Goal: Information Seeking & Learning: Find specific fact

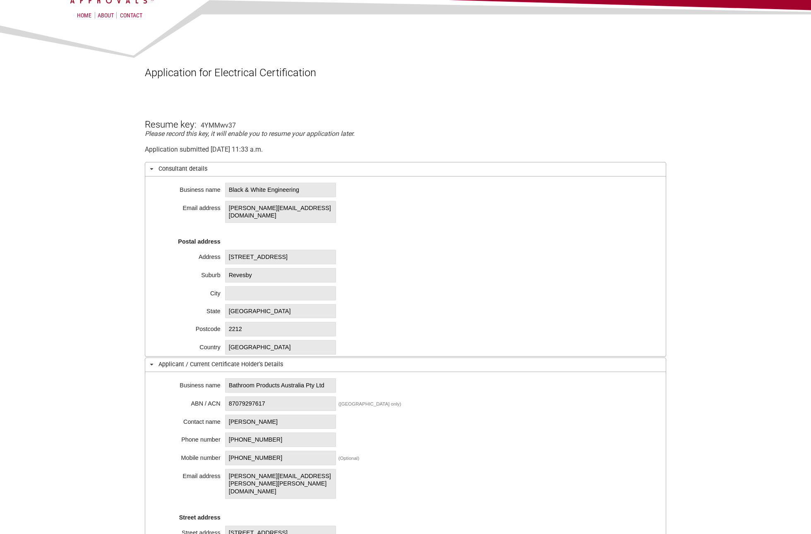
scroll to position [166, 0]
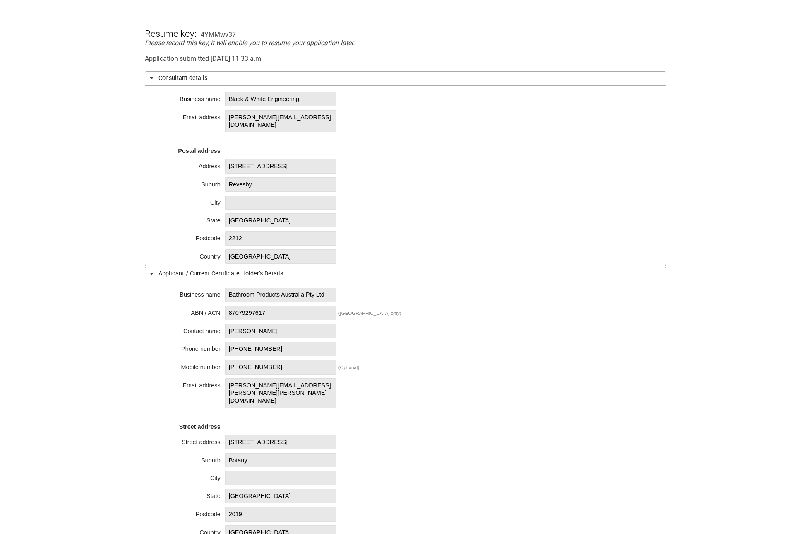
click at [234, 300] on span "Bathroom Products Australia Pty Ltd" at bounding box center [280, 294] width 111 height 14
drag, startPoint x: 229, startPoint y: 295, endPoint x: 299, endPoint y: 292, distance: 70.4
click at [299, 292] on span "Bathroom Products Australia Pty Ltd" at bounding box center [280, 294] width 111 height 14
copy span "Bathroom Products Aus"
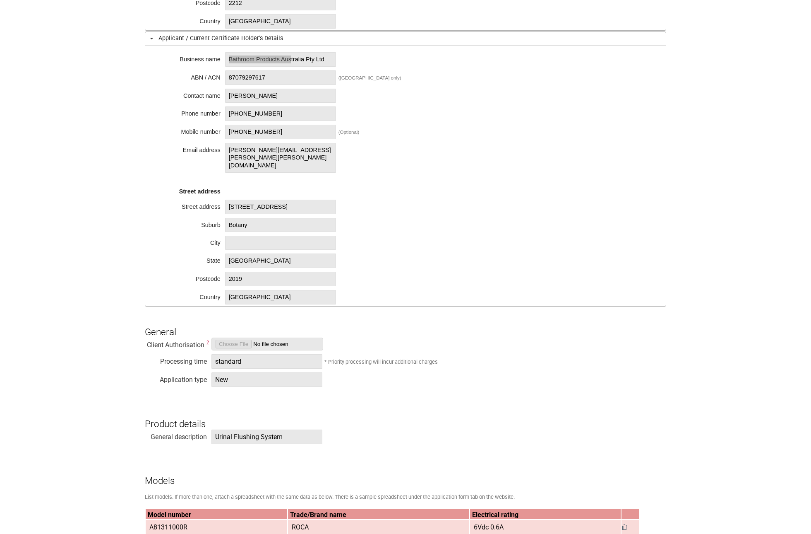
scroll to position [455, 0]
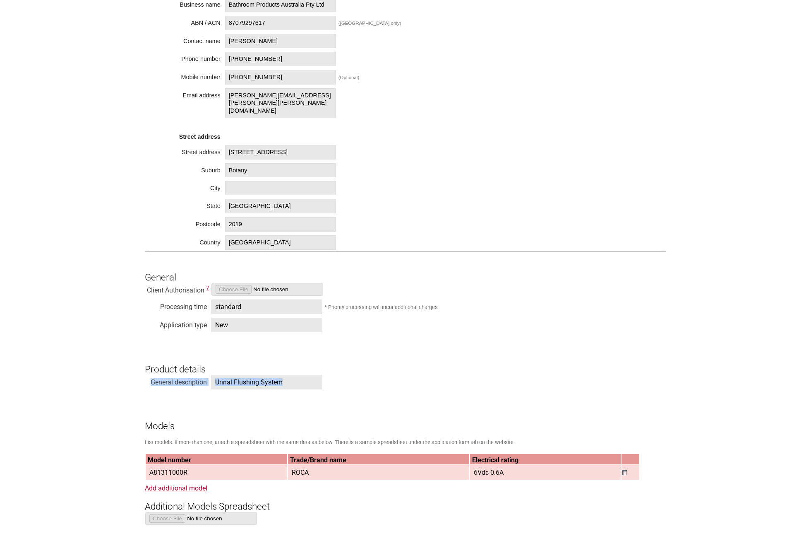
drag, startPoint x: 289, startPoint y: 383, endPoint x: 208, endPoint y: 375, distance: 82.0
click at [219, 378] on span "Urinal Flushing System" at bounding box center [267, 382] width 111 height 14
click at [219, 385] on span "Urinal Flushing System" at bounding box center [267, 382] width 111 height 14
drag, startPoint x: 215, startPoint y: 384, endPoint x: 281, endPoint y: 383, distance: 65.4
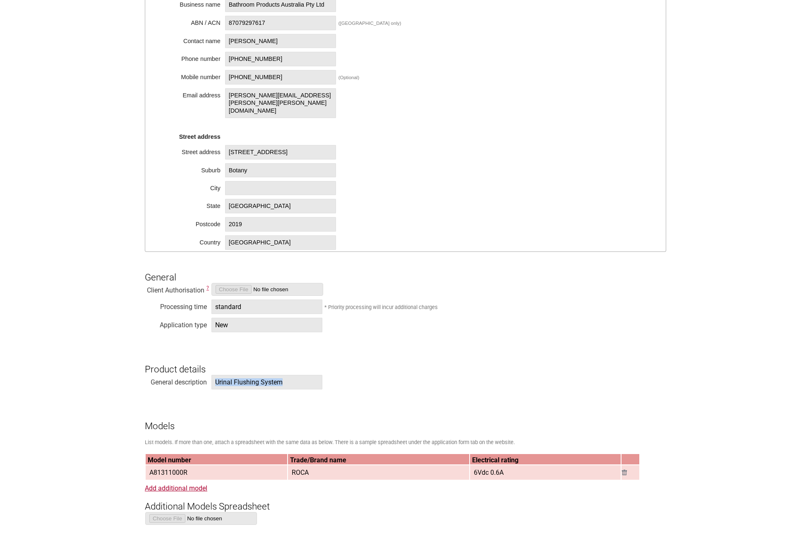
click at [281, 383] on span "Urinal Flushing System" at bounding box center [267, 382] width 111 height 14
copy span "Urinal Flushing System"
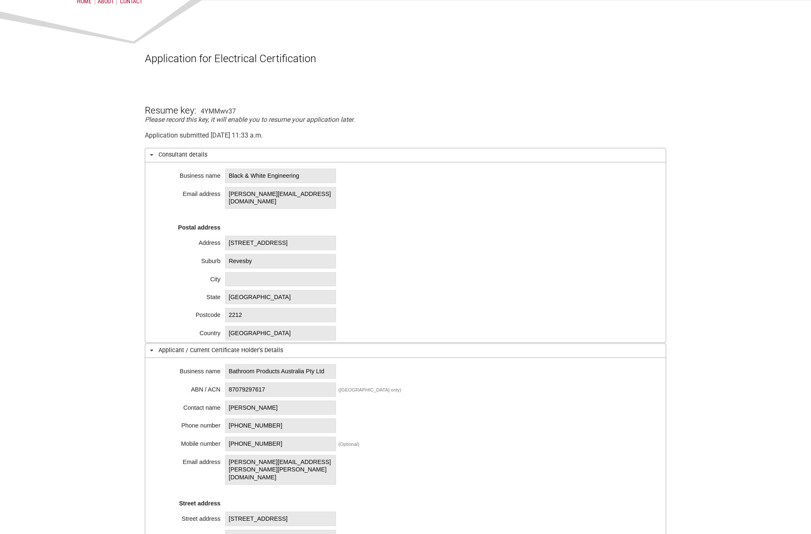
scroll to position [84, 0]
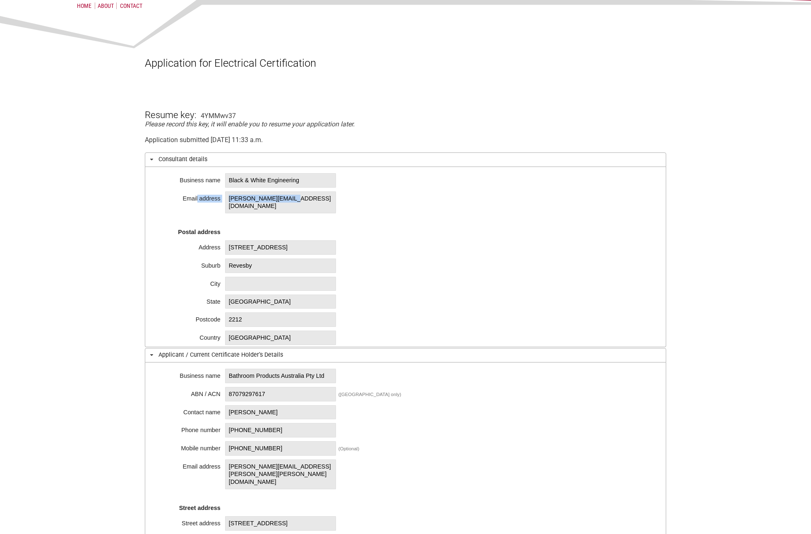
drag, startPoint x: 308, startPoint y: 198, endPoint x: 195, endPoint y: 202, distance: 113.1
click at [195, 202] on div "Business name Black & White Engineering Email address mahfujur@bwes.com.au Post…" at bounding box center [406, 257] width 522 height 180
click at [245, 199] on span "mahfujur@bwes.com.au" at bounding box center [280, 202] width 111 height 22
click at [296, 196] on span "mahfujur@bwes.com.au" at bounding box center [280, 202] width 111 height 22
drag, startPoint x: 309, startPoint y: 201, endPoint x: 229, endPoint y: 202, distance: 79.9
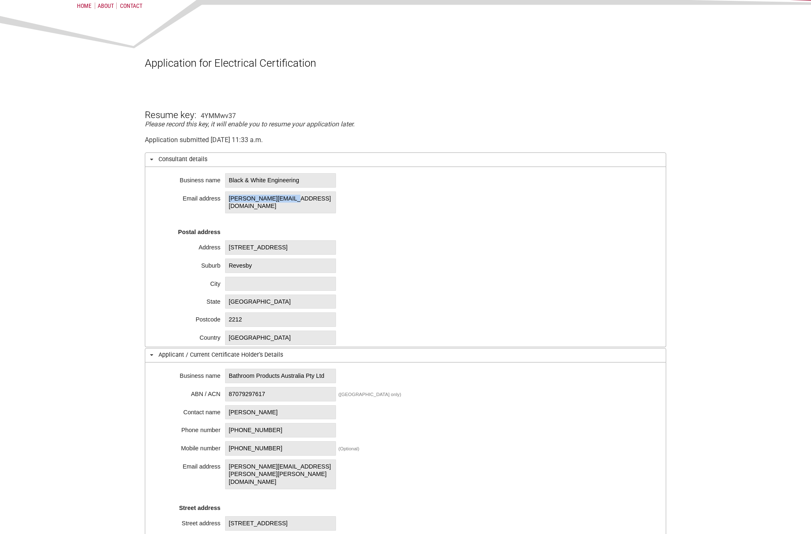
click at [229, 202] on span "mahfujur@bwes.com.au" at bounding box center [280, 202] width 111 height 22
copy span "mahfujur@bwes.com.au"
click at [250, 224] on div "Business name Black & White Engineering Email address mahfujur@bwes.com.au Post…" at bounding box center [406, 257] width 522 height 180
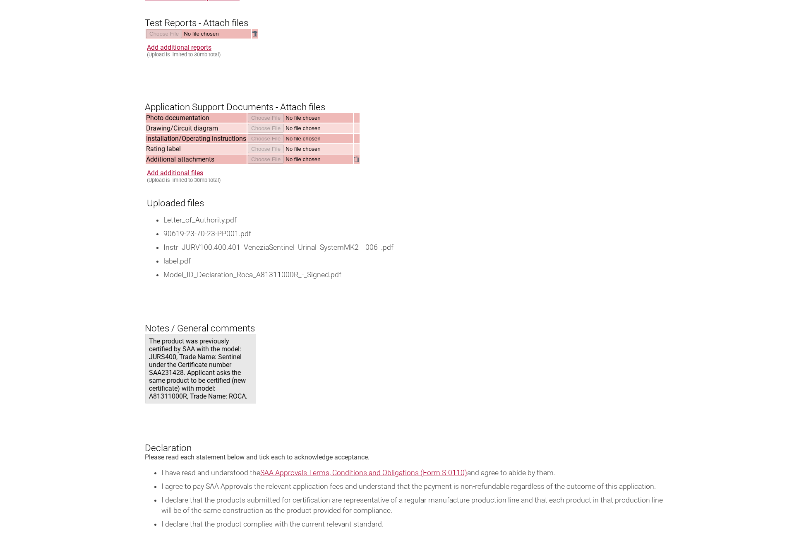
scroll to position [1492, 0]
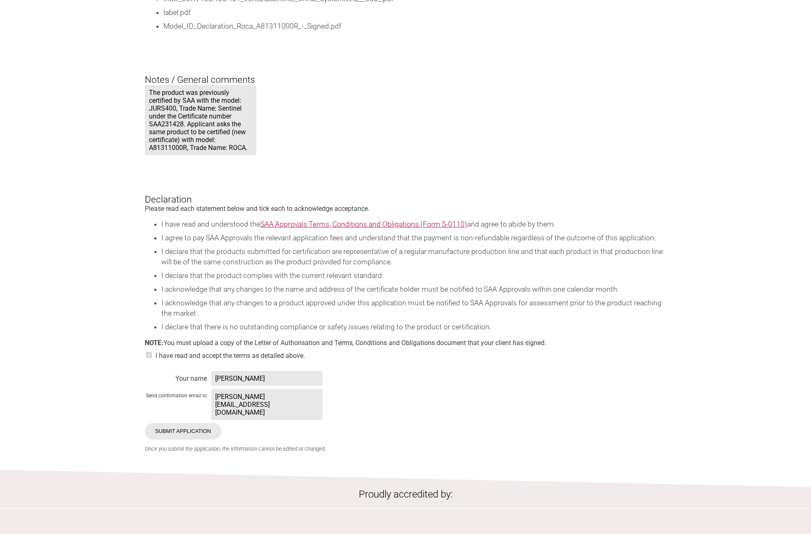
click at [228, 385] on span "Mahfujur Rahman" at bounding box center [267, 378] width 111 height 14
drag, startPoint x: 217, startPoint y: 404, endPoint x: 276, endPoint y: 409, distance: 59.4
click at [276, 385] on span "Mahfujur Rahman" at bounding box center [267, 378] width 111 height 14
copy span "Mahfujur Rahman"
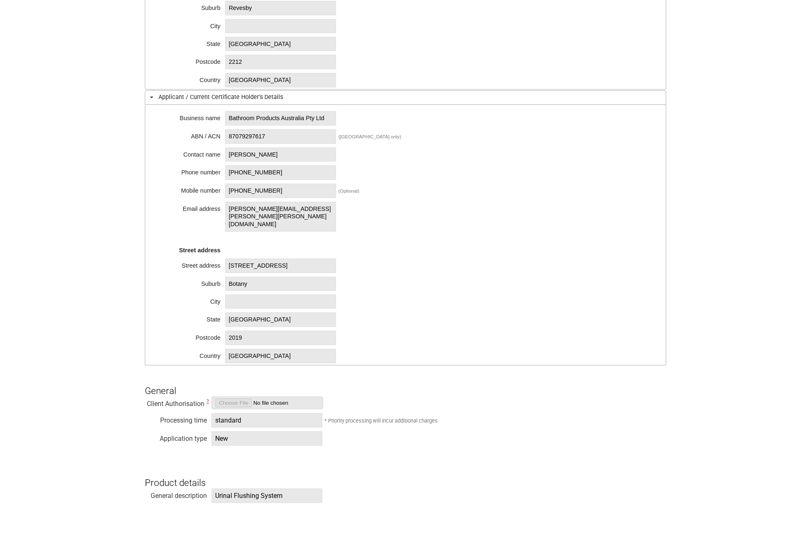
scroll to position [291, 0]
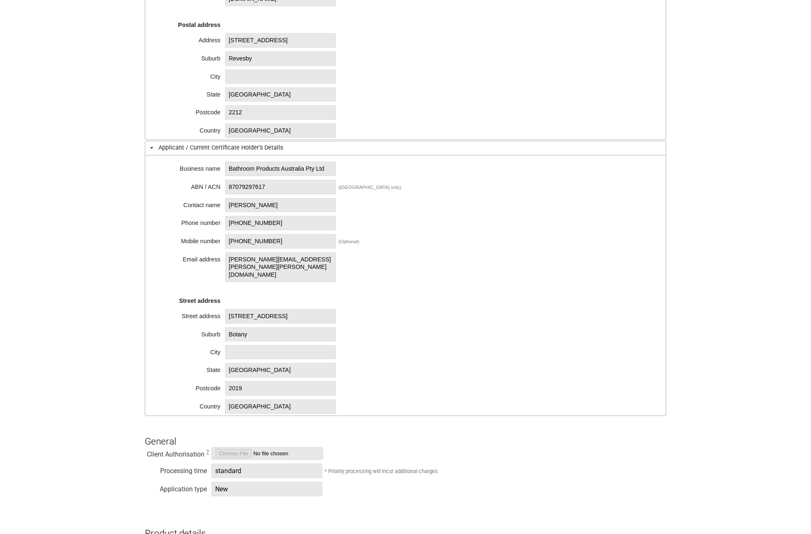
drag, startPoint x: 246, startPoint y: 174, endPoint x: 258, endPoint y: 175, distance: 11.6
click at [246, 174] on span "Bathroom Products Australia Pty Ltd" at bounding box center [280, 168] width 111 height 14
drag, startPoint x: 260, startPoint y: 174, endPoint x: 219, endPoint y: 172, distance: 40.2
click at [219, 172] on div "Business name Bathroom Products Australia Pty Ltd ABN / ACN 87079297617 (Austra…" at bounding box center [406, 285] width 522 height 260
click at [249, 174] on span "Bathroom Products Australia Pty Ltd" at bounding box center [280, 168] width 111 height 14
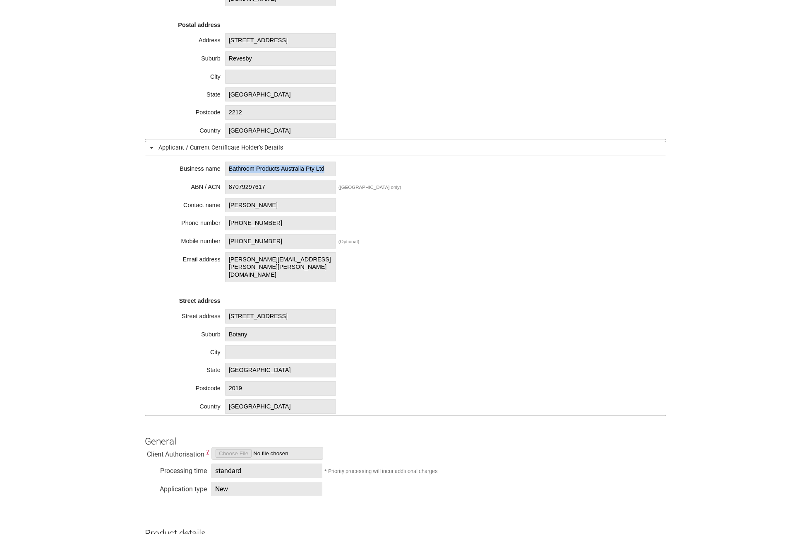
drag, startPoint x: 248, startPoint y: 175, endPoint x: 227, endPoint y: 168, distance: 21.9
click at [227, 168] on span "Bathroom Products Australia Pty Ltd" at bounding box center [280, 168] width 111 height 14
copy span "Bathroom Products Australia Pty Ltd"
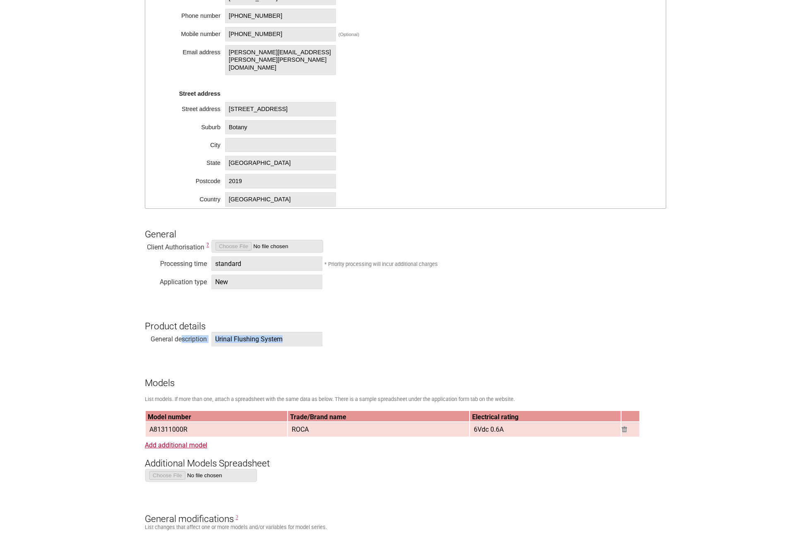
drag, startPoint x: 288, startPoint y: 341, endPoint x: 181, endPoint y: 344, distance: 107.7
click at [275, 335] on span "Urinal Flushing System" at bounding box center [267, 339] width 111 height 14
click at [241, 340] on span "Urinal Flushing System" at bounding box center [267, 339] width 111 height 14
drag, startPoint x: 216, startPoint y: 340, endPoint x: 297, endPoint y: 340, distance: 81.1
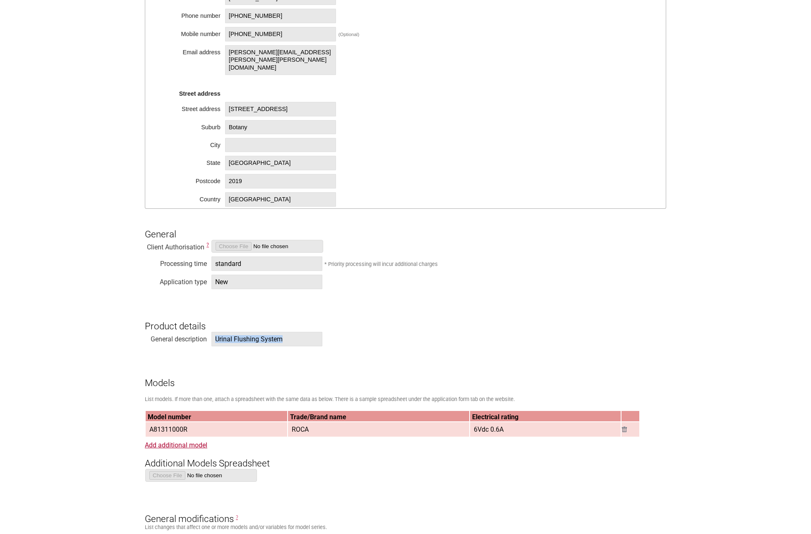
click at [297, 340] on span "Urinal Flushing System" at bounding box center [267, 339] width 111 height 14
copy span "Urinal Flushing System"
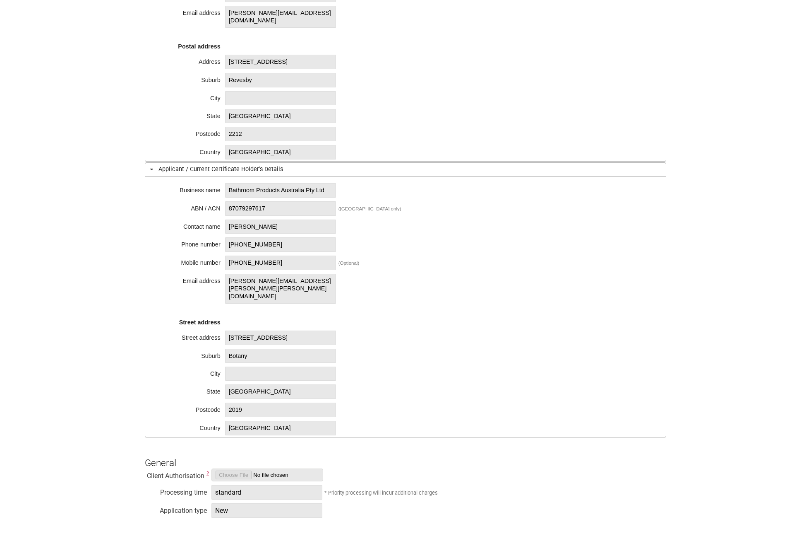
scroll to position [209, 0]
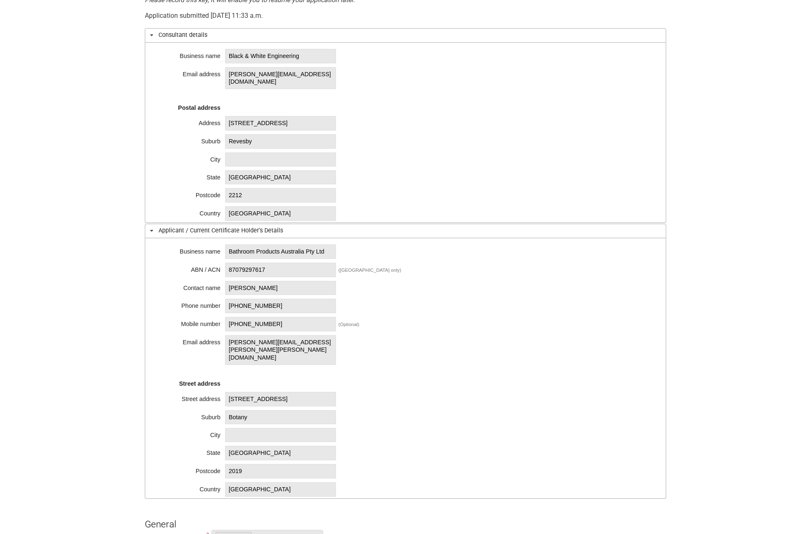
click at [266, 259] on span "Bathroom Products Australia Pty Ltd" at bounding box center [280, 251] width 111 height 14
click at [290, 61] on span "Black & White Engineering" at bounding box center [280, 56] width 111 height 14
drag, startPoint x: 312, startPoint y: 52, endPoint x: 213, endPoint y: 56, distance: 99.0
click at [213, 56] on div "Business name Black & White Engineering Email address mahfujur@bwes.com.au Post…" at bounding box center [406, 133] width 522 height 180
copy div "me Black & White Engineering"
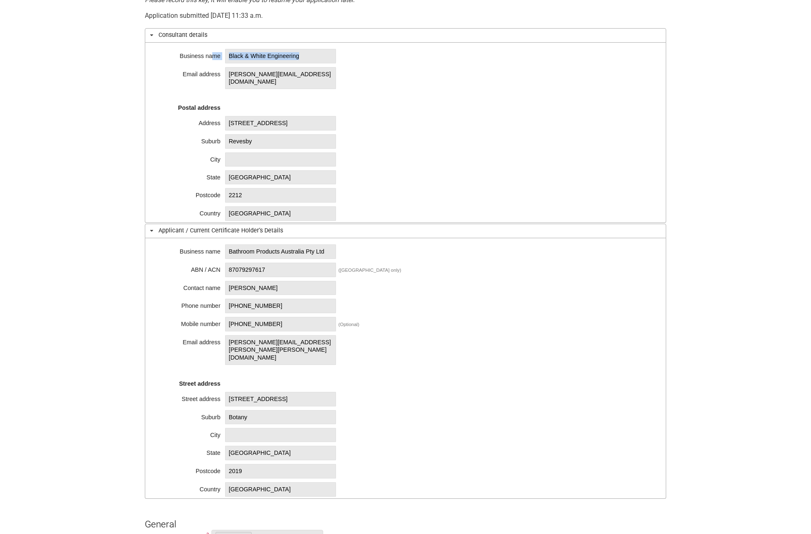
click at [241, 48] on div "Business name Black & White Engineering Email address mahfujur@bwes.com.au Post…" at bounding box center [406, 133] width 522 height 180
drag, startPoint x: 230, startPoint y: 55, endPoint x: 309, endPoint y: 53, distance: 79.5
click at [309, 53] on span "Black & White Engineering" at bounding box center [280, 56] width 111 height 14
copy span "Black & White Engineering"
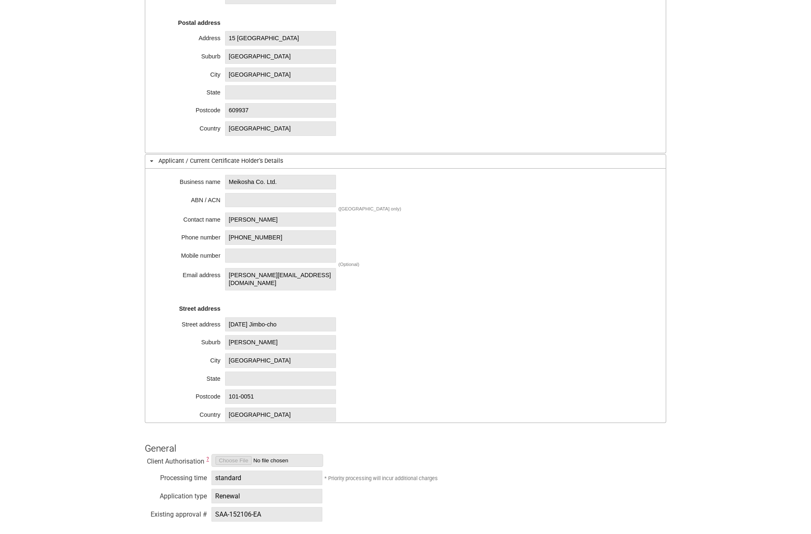
scroll to position [455, 0]
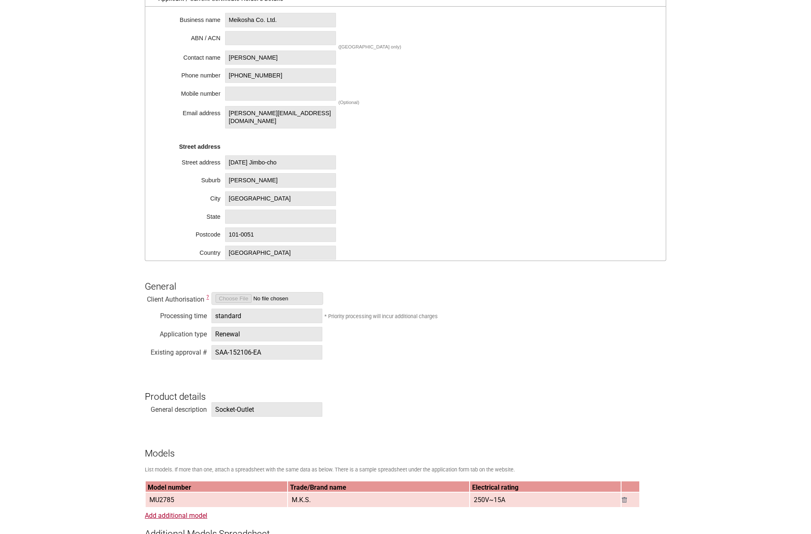
click at [240, 349] on span "SAA-152106-EA" at bounding box center [267, 352] width 111 height 14
drag, startPoint x: 267, startPoint y: 352, endPoint x: 214, endPoint y: 354, distance: 53.0
click at [214, 354] on span "SAA-152106-EA" at bounding box center [267, 352] width 111 height 14
copy span "SAA-152106-EA"
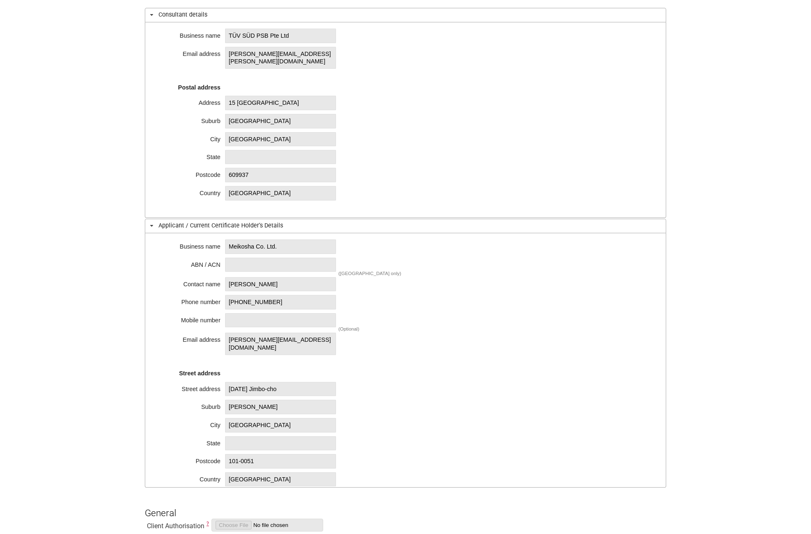
scroll to position [166, 0]
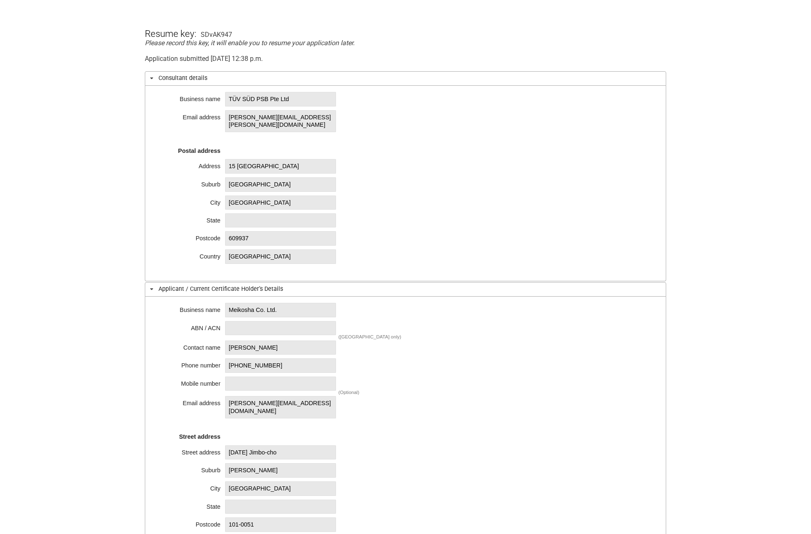
click at [282, 301] on div "Business name [PERSON_NAME]. Ltd. ABN / ACN ([GEOGRAPHIC_DATA] only) Contact na…" at bounding box center [406, 423] width 522 height 254
click at [267, 310] on span "Meikosha Co. Ltd." at bounding box center [280, 310] width 111 height 14
drag, startPoint x: 257, startPoint y: 311, endPoint x: 231, endPoint y: 312, distance: 26.1
click at [231, 312] on span "Meikosha Co. Ltd." at bounding box center [280, 310] width 111 height 14
copy span "Meikosha"
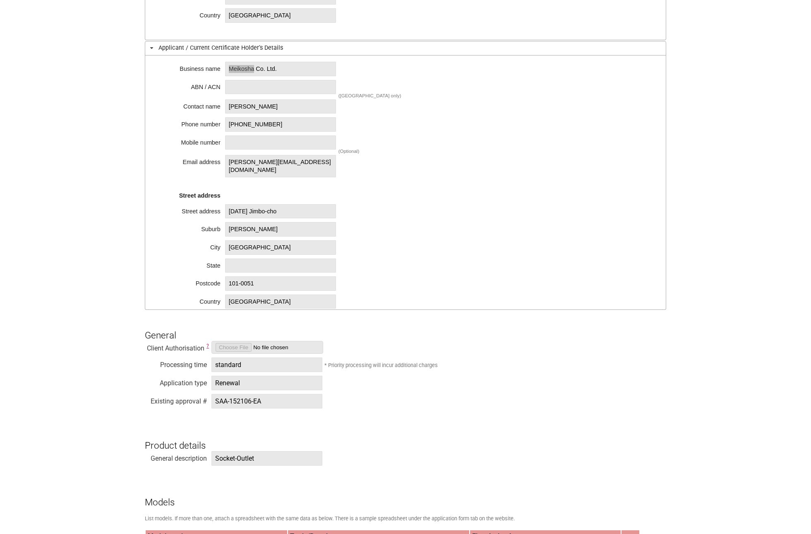
scroll to position [414, 0]
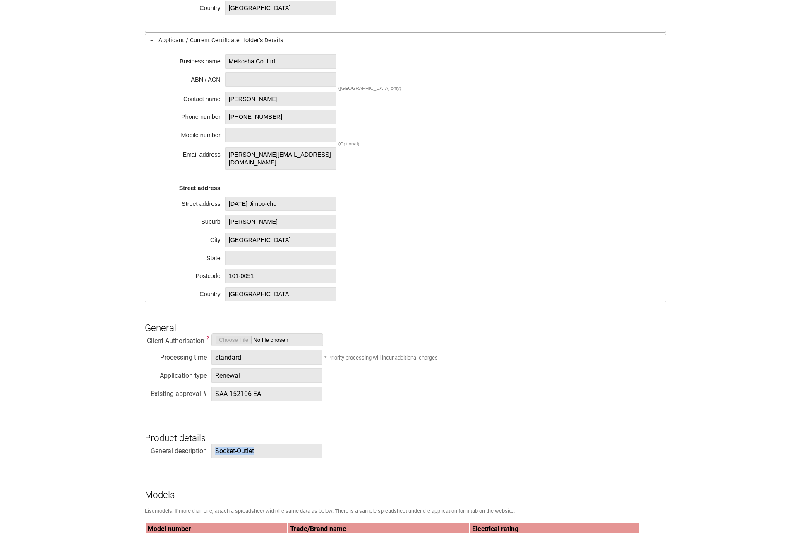
drag, startPoint x: 261, startPoint y: 452, endPoint x: 207, endPoint y: 450, distance: 53.5
copy span "Socket-Outlet"
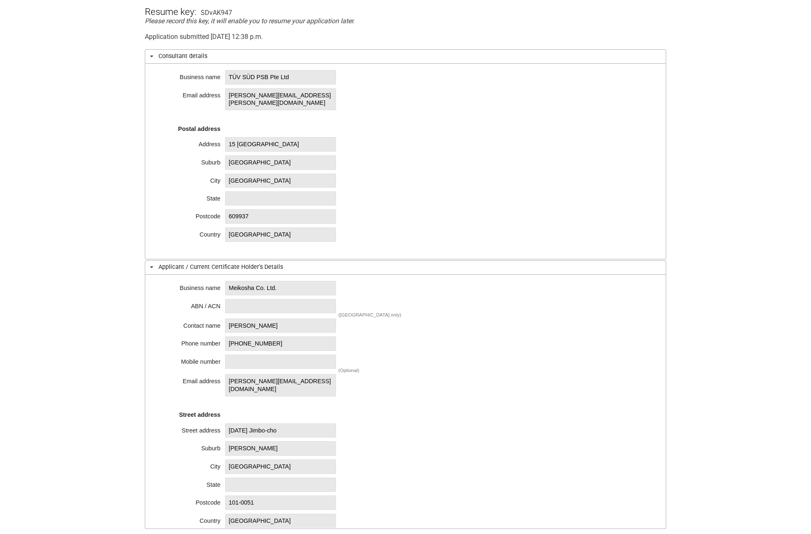
scroll to position [124, 0]
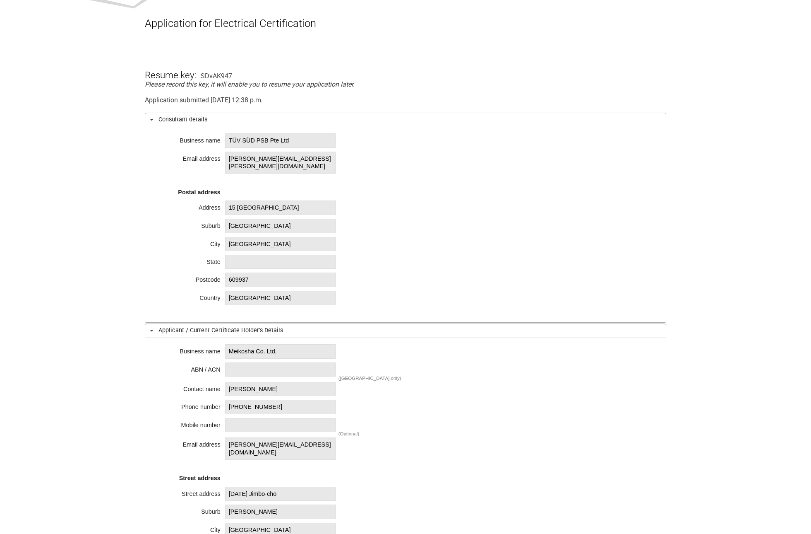
click at [269, 139] on span "TÜV SÜD PSB Pte Ltd" at bounding box center [280, 140] width 111 height 14
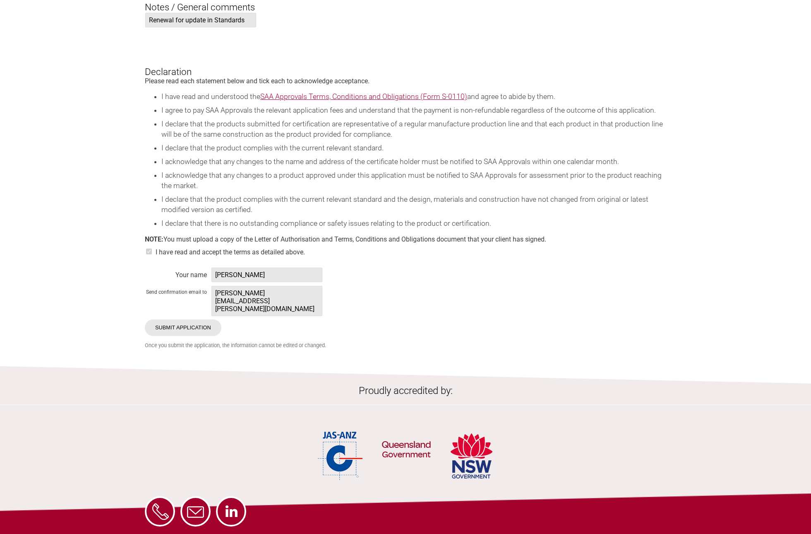
scroll to position [1643, 0]
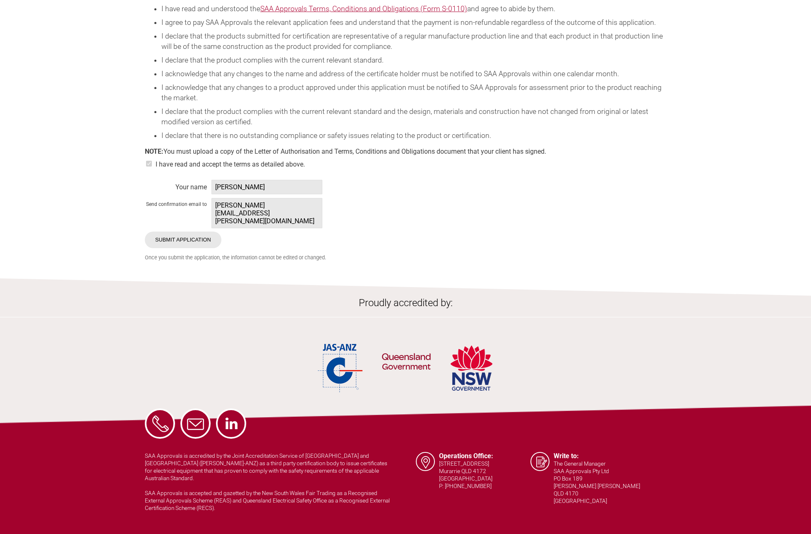
click at [235, 217] on span "[PERSON_NAME][EMAIL_ADDRESS][PERSON_NAME][DOMAIN_NAME]" at bounding box center [267, 213] width 111 height 30
drag, startPoint x: 217, startPoint y: 210, endPoint x: 309, endPoint y: 222, distance: 93.1
click at [309, 223] on span "[PERSON_NAME][EMAIL_ADDRESS][PERSON_NAME][DOMAIN_NAME]" at bounding box center [267, 213] width 111 height 30
copy span "[PERSON_NAME][EMAIL_ADDRESS][PERSON_NAME][DOMAIN_NAME]"
drag, startPoint x: 269, startPoint y: 189, endPoint x: 177, endPoint y: 185, distance: 92.0
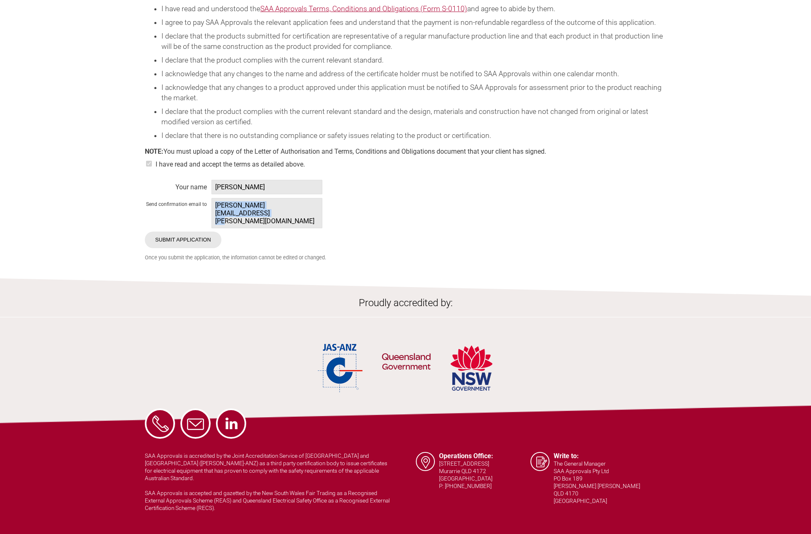
copy form "Your name [PERSON_NAME]"
click at [219, 189] on span "[PERSON_NAME]" at bounding box center [267, 187] width 111 height 14
drag, startPoint x: 216, startPoint y: 192, endPoint x: 290, endPoint y: 192, distance: 74.1
click at [290, 192] on span "[PERSON_NAME]" at bounding box center [267, 187] width 111 height 14
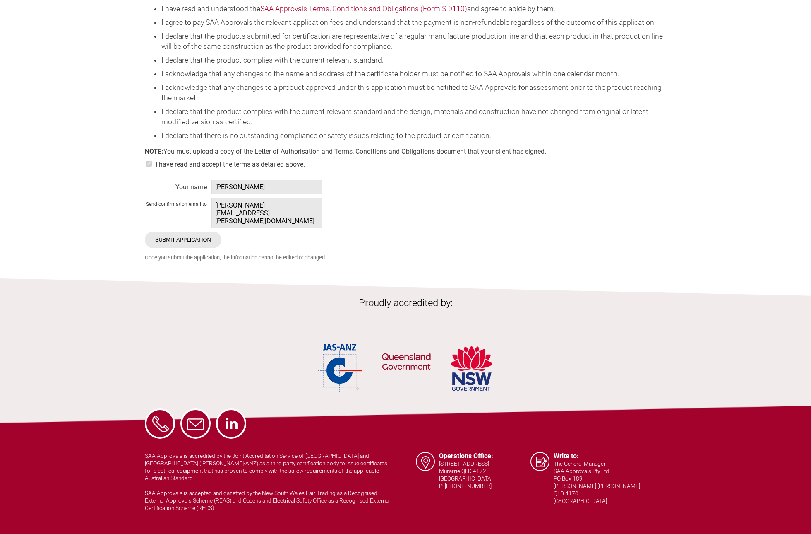
copy span "[PERSON_NAME]"
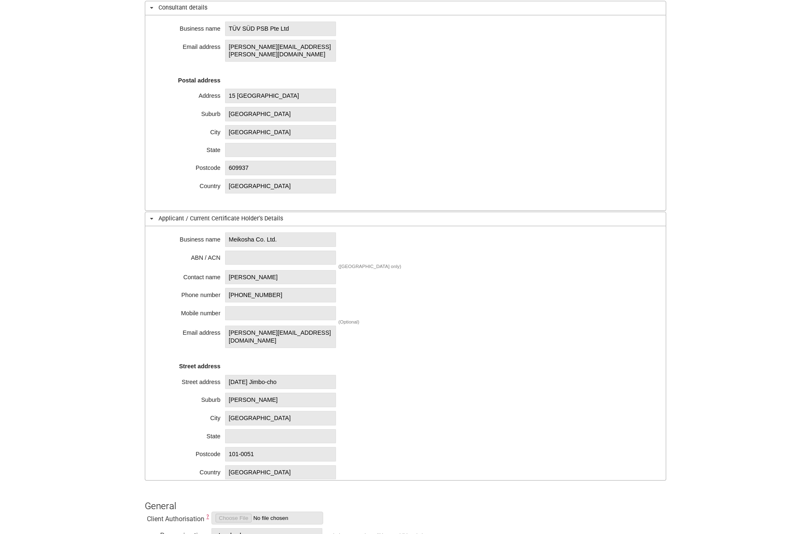
scroll to position [236, 0]
drag, startPoint x: 291, startPoint y: 235, endPoint x: 226, endPoint y: 237, distance: 64.6
click at [226, 237] on span "Meikosha Co. Ltd." at bounding box center [280, 240] width 111 height 14
copy span "Meikosha Co. Ltd."
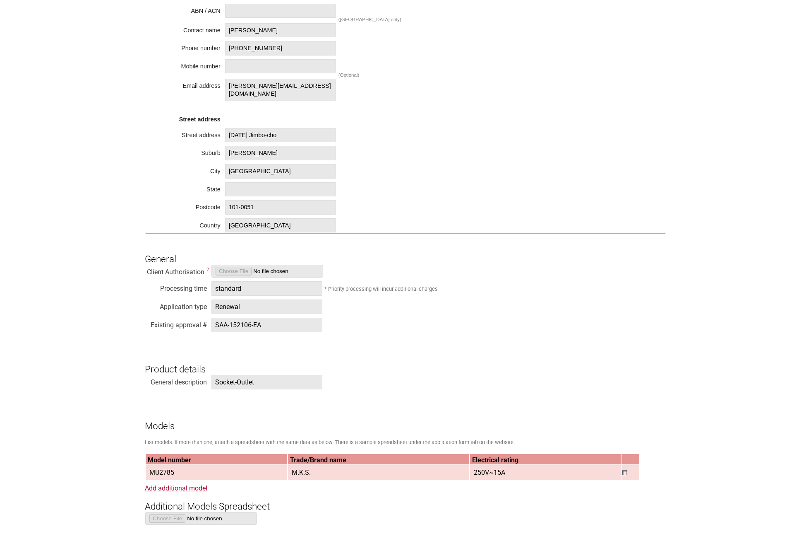
scroll to position [567, 0]
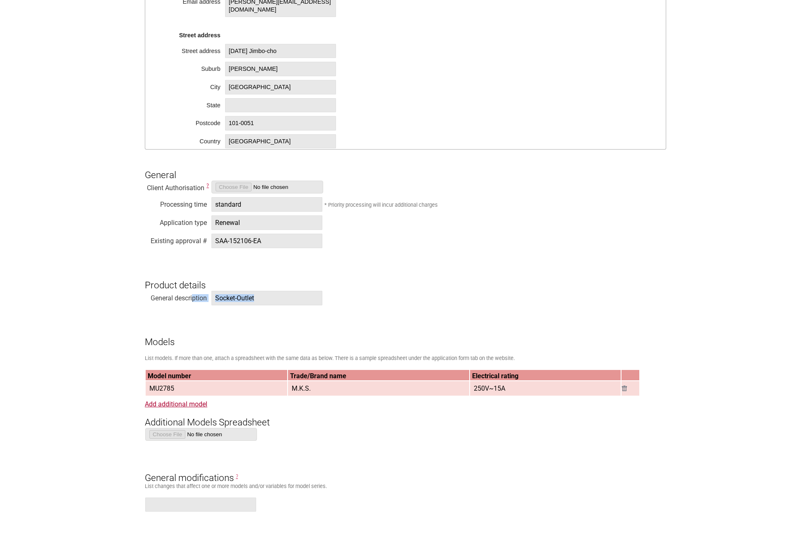
drag, startPoint x: 260, startPoint y: 297, endPoint x: 194, endPoint y: 298, distance: 66.7
click at [194, 298] on form "Resume key: SDvAK947 Please record this key, it will enable you to resume your …" at bounding box center [406, 472] width 522 height 1730
click at [222, 309] on form "Resume key: SDvAK947 Please record this key, it will enable you to resume your …" at bounding box center [406, 472] width 522 height 1730
drag, startPoint x: 214, startPoint y: 296, endPoint x: 260, endPoint y: 296, distance: 45.1
click at [260, 296] on span "Socket-Outlet" at bounding box center [267, 298] width 111 height 14
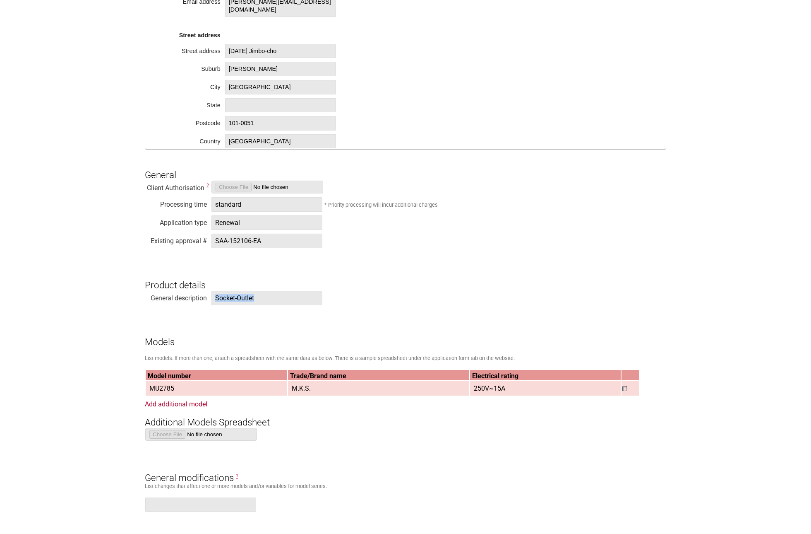
copy span "Socket-Outlet"
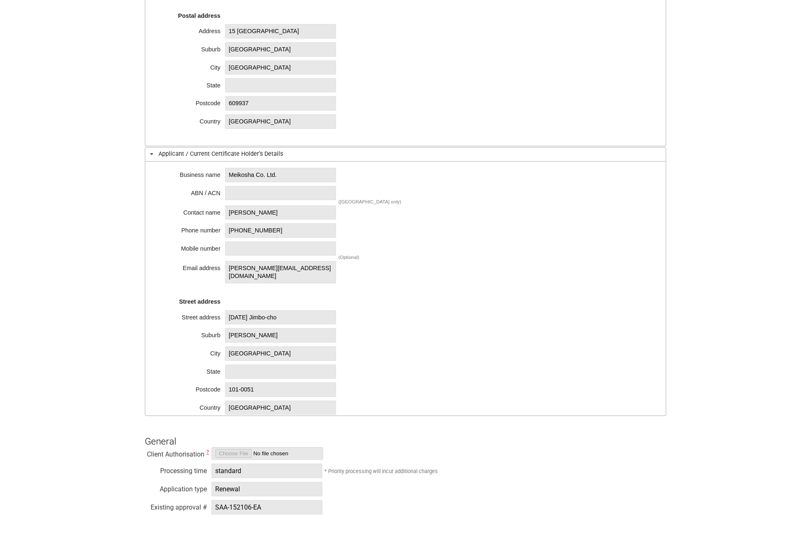
scroll to position [194, 0]
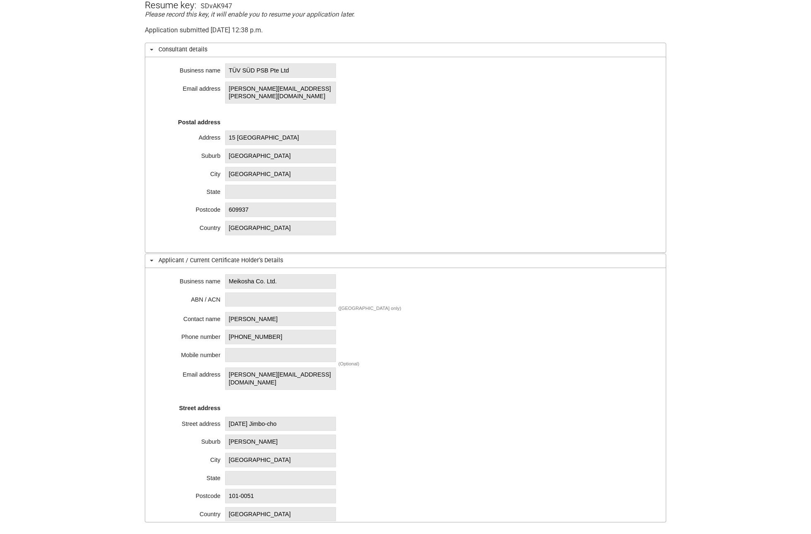
click at [262, 284] on span "Meikosha Co. Ltd." at bounding box center [280, 281] width 111 height 14
drag, startPoint x: 256, startPoint y: 281, endPoint x: 211, endPoint y: 280, distance: 45.5
click at [211, 280] on div "Business name [PERSON_NAME]. Ltd. ABN / ACN ([GEOGRAPHIC_DATA] only) Contact na…" at bounding box center [406, 395] width 522 height 254
click at [230, 281] on span "Meikosha Co. Ltd." at bounding box center [280, 281] width 111 height 14
click at [239, 279] on span "Meikosha Co. Ltd." at bounding box center [280, 281] width 111 height 14
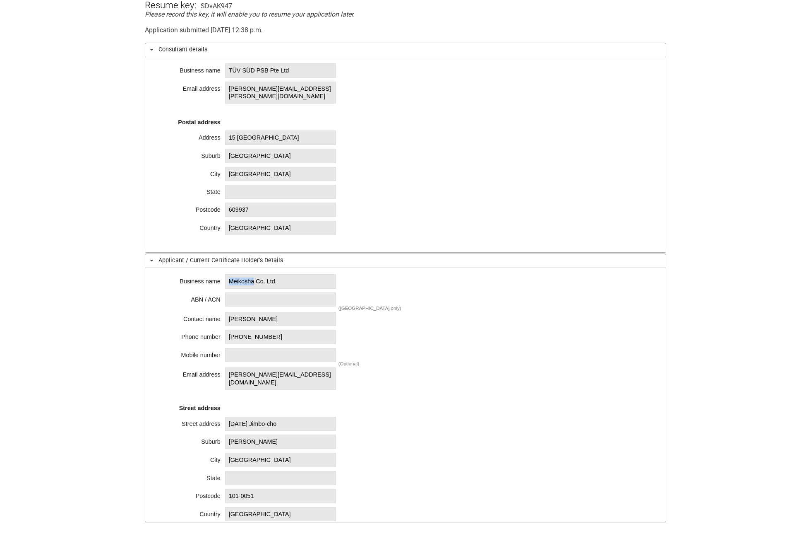
drag, startPoint x: 256, startPoint y: 281, endPoint x: 229, endPoint y: 278, distance: 27.8
click at [229, 278] on span "Meikosha Co. Ltd." at bounding box center [280, 281] width 111 height 14
copy span "Meikosha"
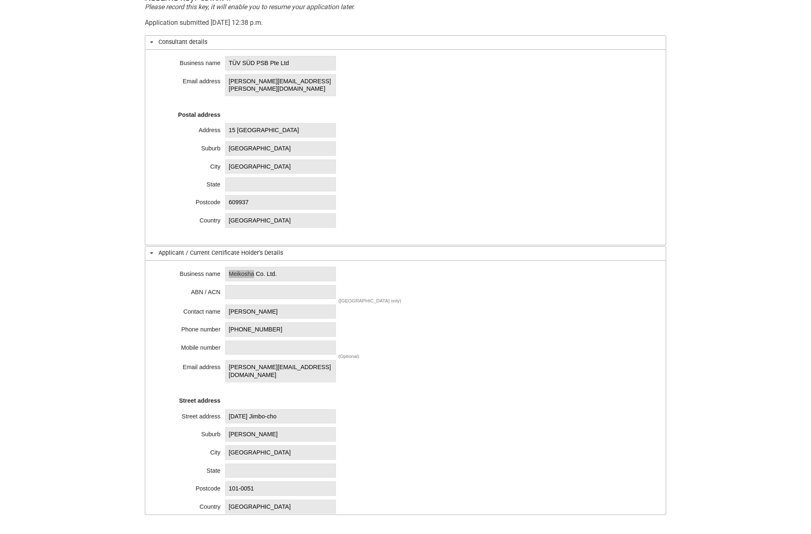
scroll to position [153, 0]
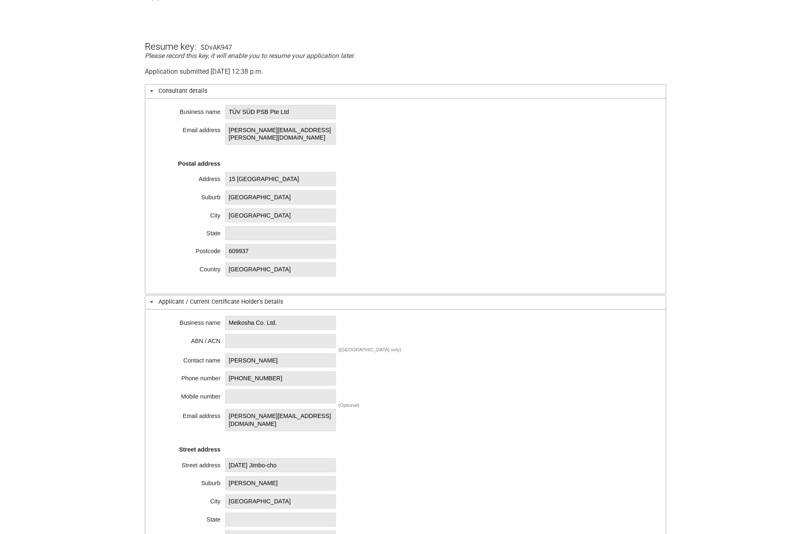
click at [255, 139] on span "[PERSON_NAME][EMAIL_ADDRESS][PERSON_NAME][DOMAIN_NAME]" at bounding box center [280, 134] width 111 height 22
click at [148, 241] on div "Business name TÜV SÜD PSB Pte Ltd Email address [PERSON_NAME][EMAIL_ADDRESS][PE…" at bounding box center [406, 196] width 522 height 195
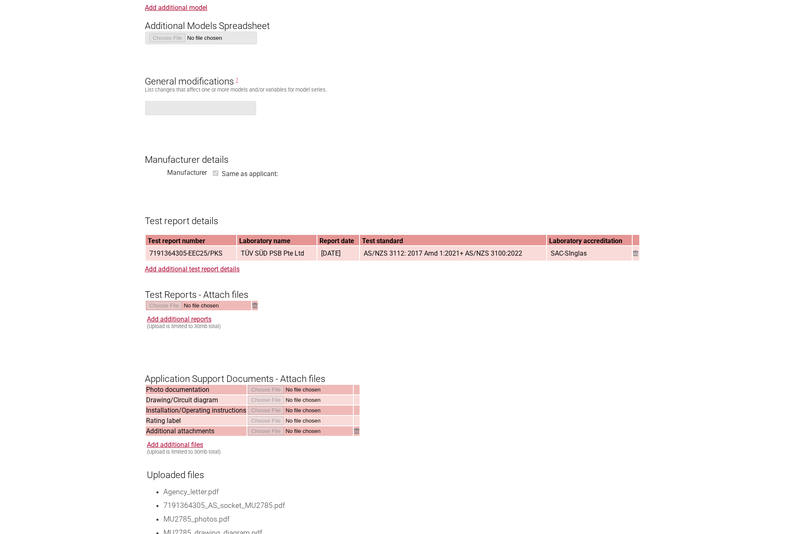
scroll to position [981, 0]
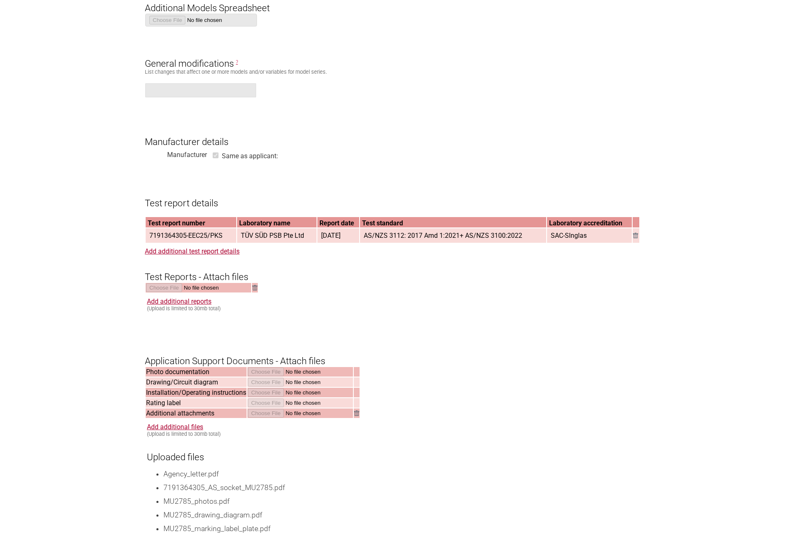
click at [409, 236] on span "AS/NZS 3112: 2017 Amd 1:2021+ AS/NZS 3100:2022" at bounding box center [443, 236] width 165 height 14
click at [445, 300] on form "Resume key: SDvAK947 Please record this key, it will enable you to resume your …" at bounding box center [406, 58] width 522 height 1730
click at [492, 253] on form "Resume key: SDvAK947 Please record this key, it will enable you to resume your …" at bounding box center [406, 58] width 522 height 1730
click at [457, 282] on h3 "Test Reports - Attach files" at bounding box center [406, 270] width 522 height 25
click at [487, 376] on form "Resume key: SDvAK947 Please record this key, it will enable you to resume your …" at bounding box center [406, 58] width 522 height 1730
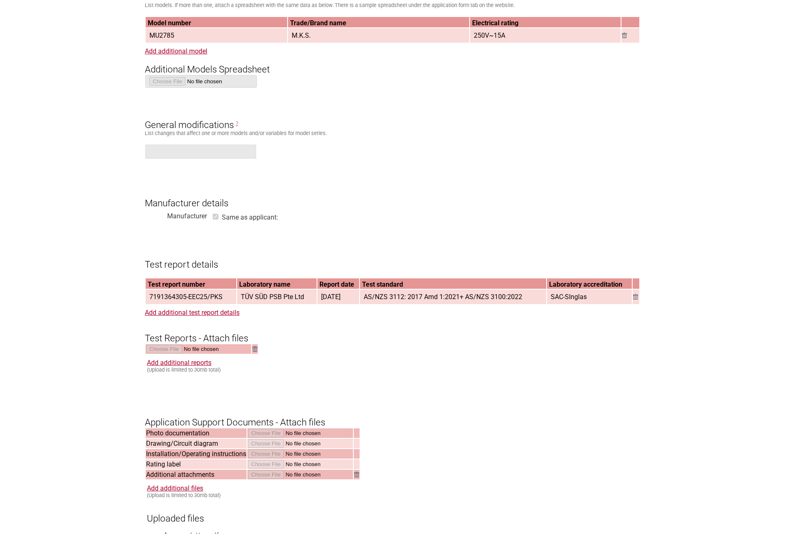
scroll to position [898, 0]
